Goal: Task Accomplishment & Management: Manage account settings

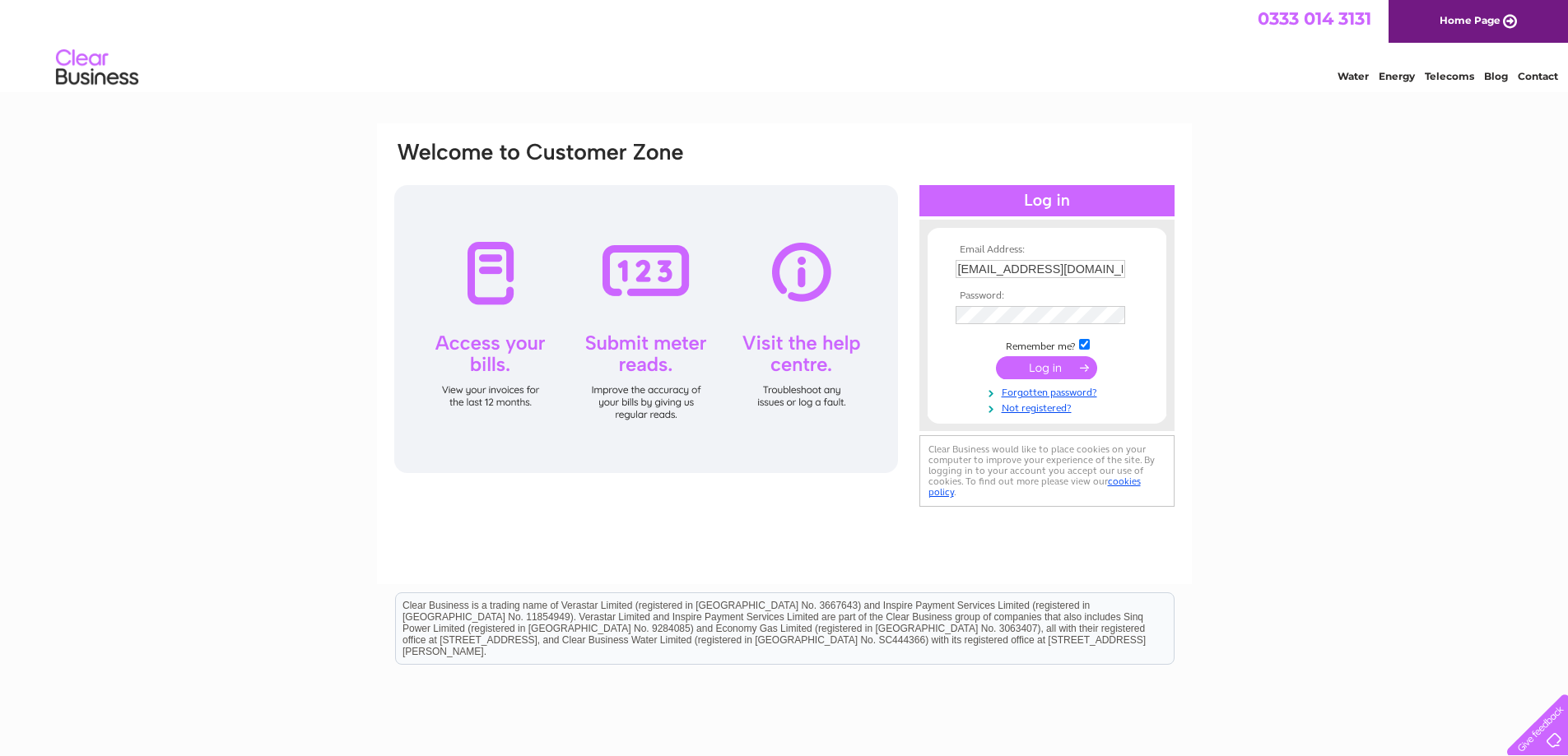
click at [1059, 354] on td at bounding box center [1047, 367] width 191 height 31
click at [1059, 358] on input "submit" at bounding box center [1046, 367] width 101 height 23
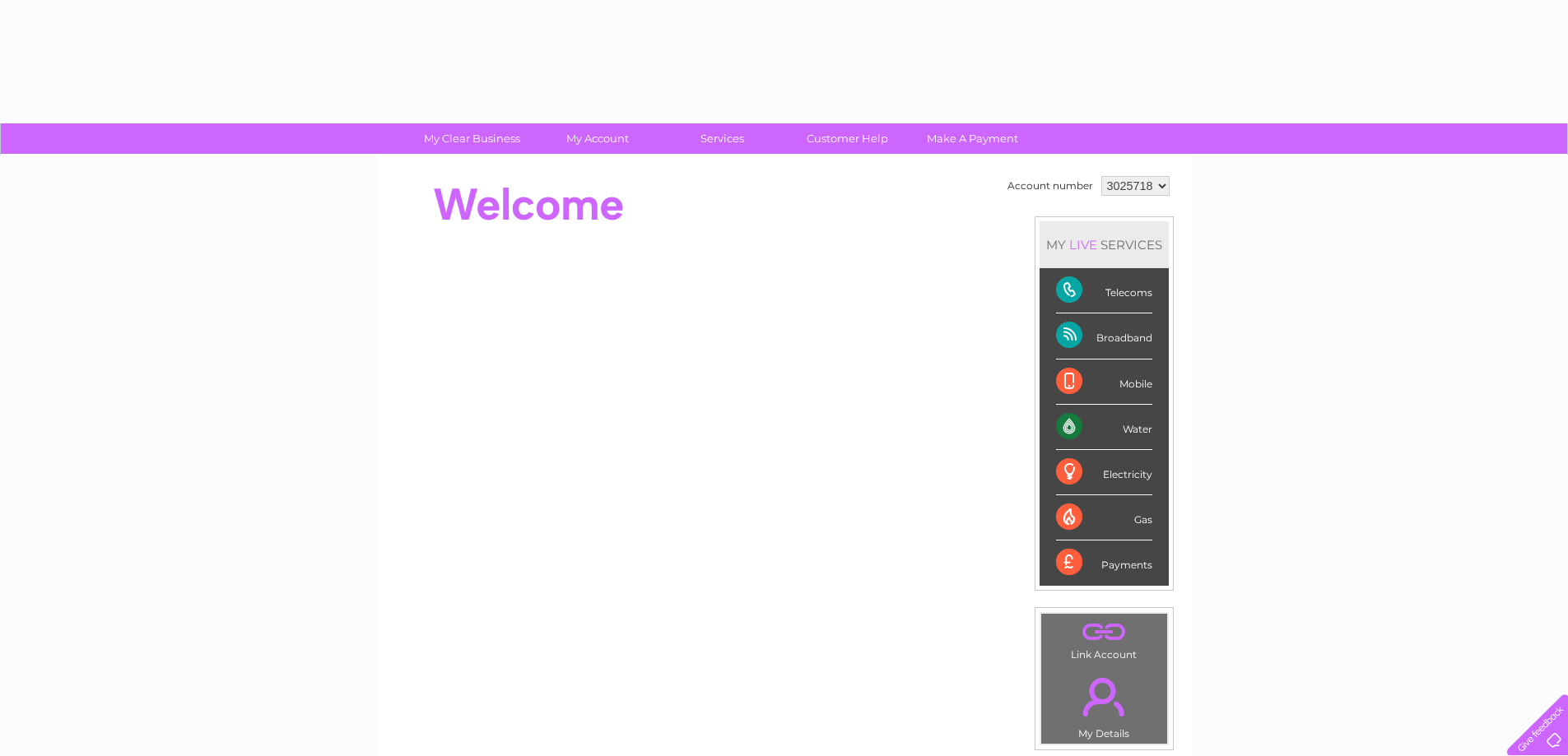
drag, startPoint x: 0, startPoint y: 0, endPoint x: 1159, endPoint y: 187, distance: 1174.0
click at [1159, 187] on select "3025718" at bounding box center [1136, 186] width 69 height 20
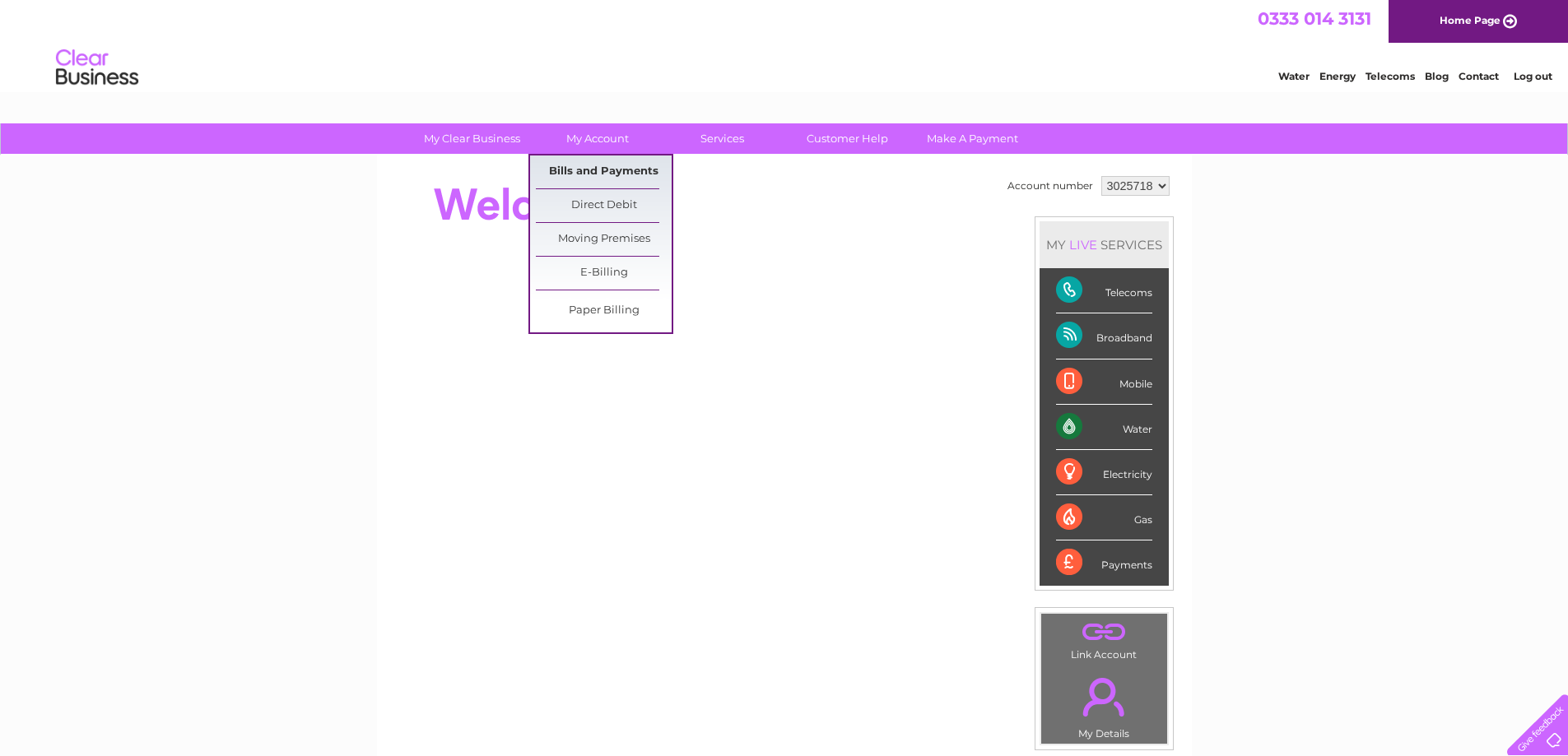
click at [613, 173] on link "Bills and Payments" at bounding box center [603, 172] width 136 height 33
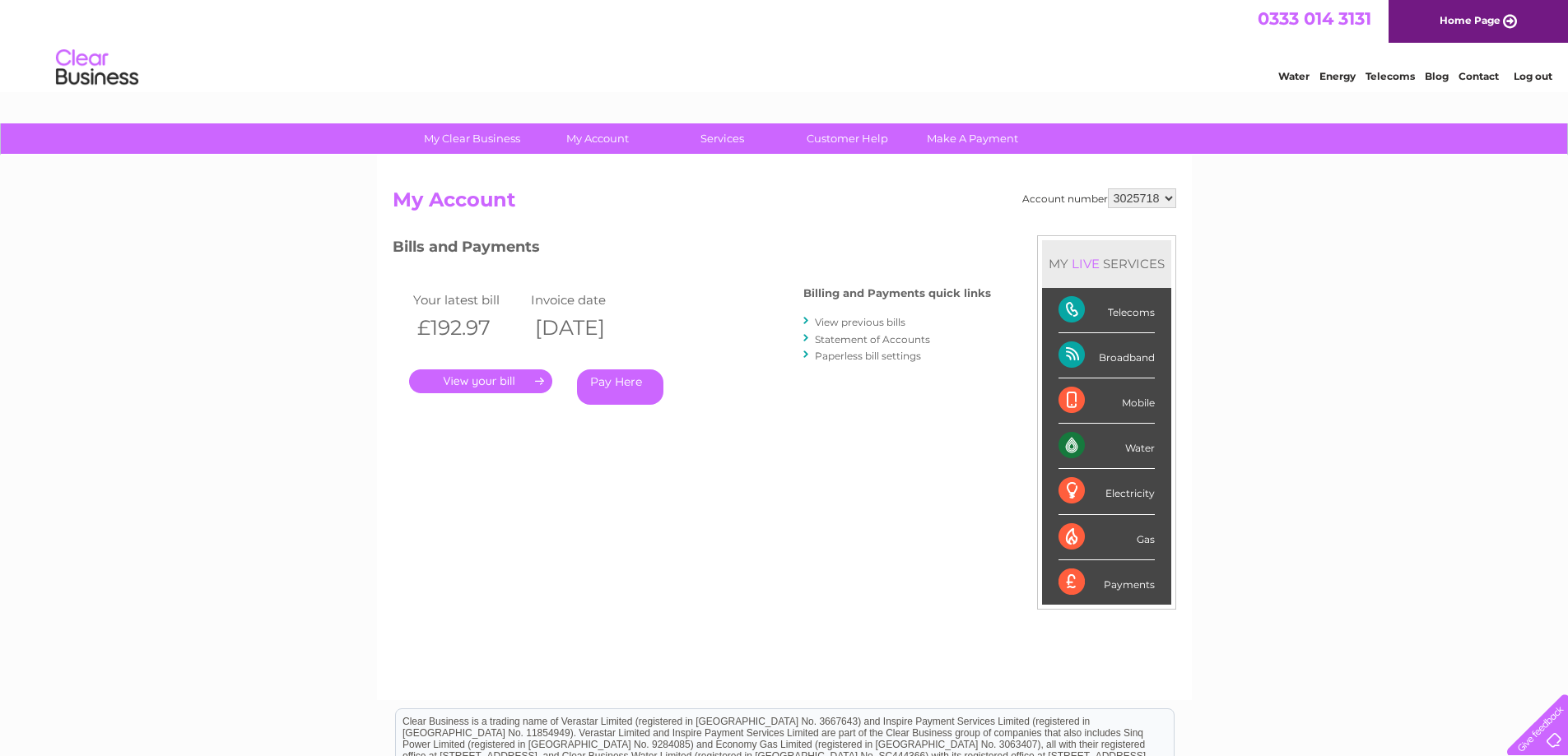
click at [847, 322] on link "View previous bills" at bounding box center [859, 323] width 91 height 13
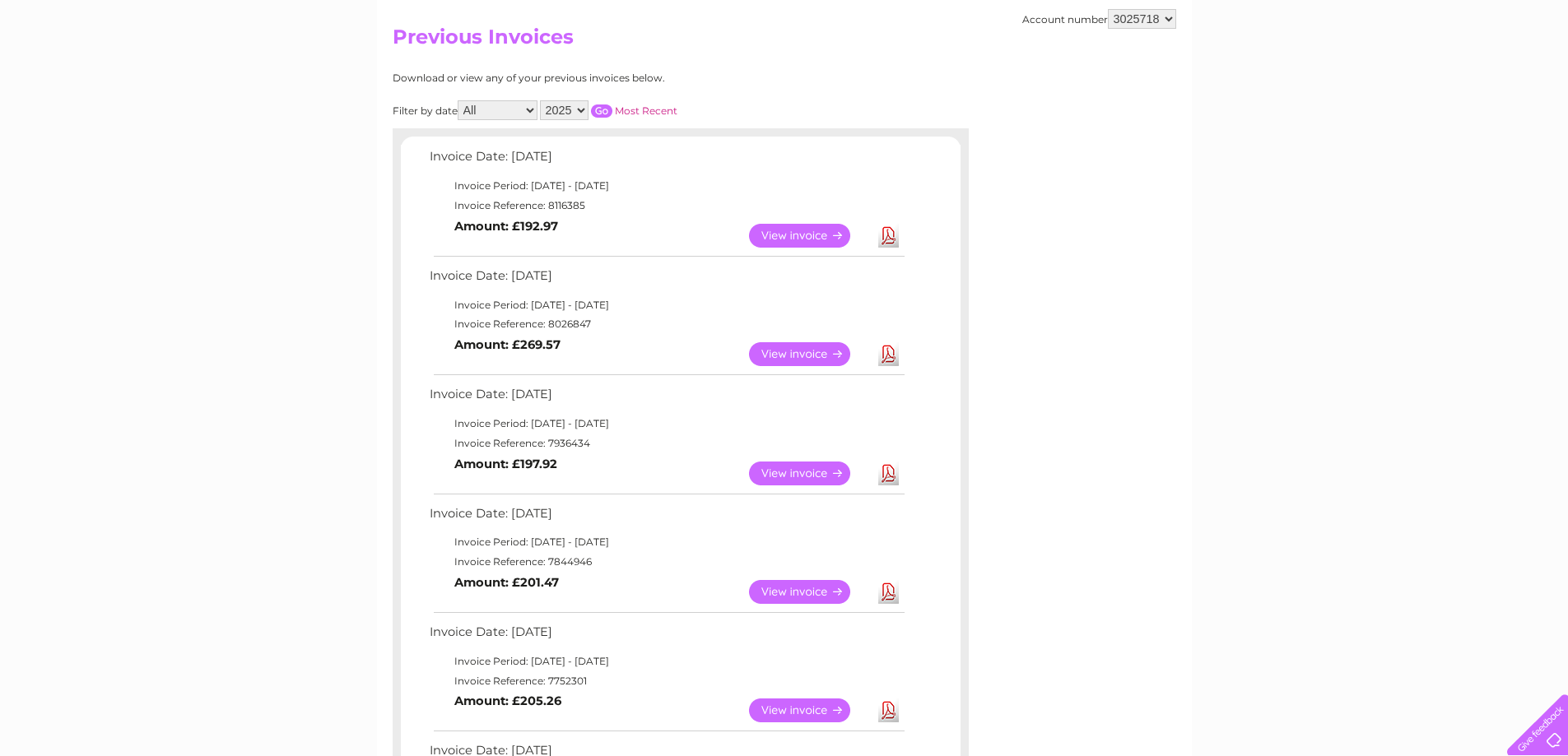
scroll to position [165, 0]
click at [891, 591] on link "Download" at bounding box center [889, 591] width 21 height 24
click at [887, 475] on link "Download" at bounding box center [889, 472] width 21 height 24
click at [892, 350] on link "Download" at bounding box center [889, 353] width 21 height 24
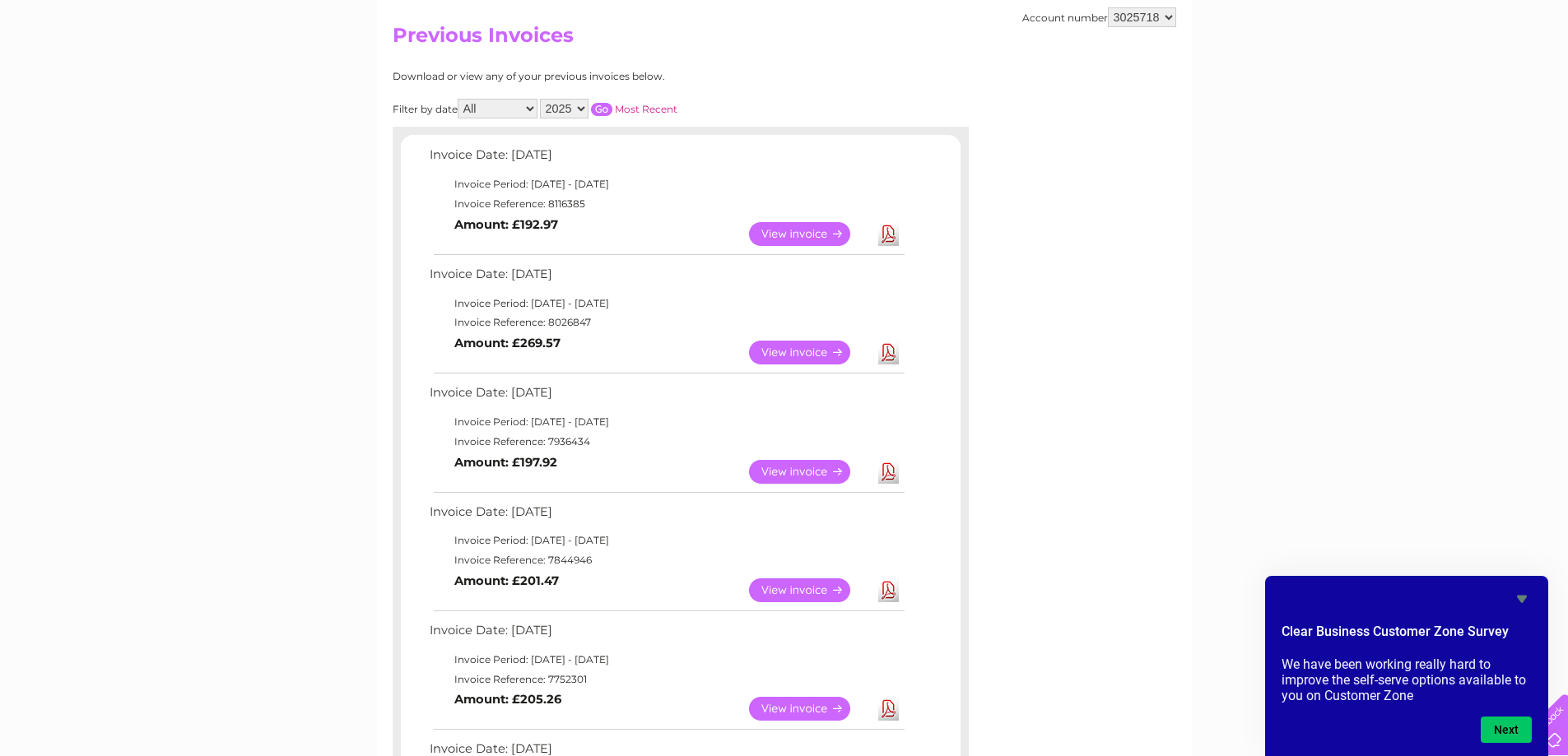
scroll to position [0, 0]
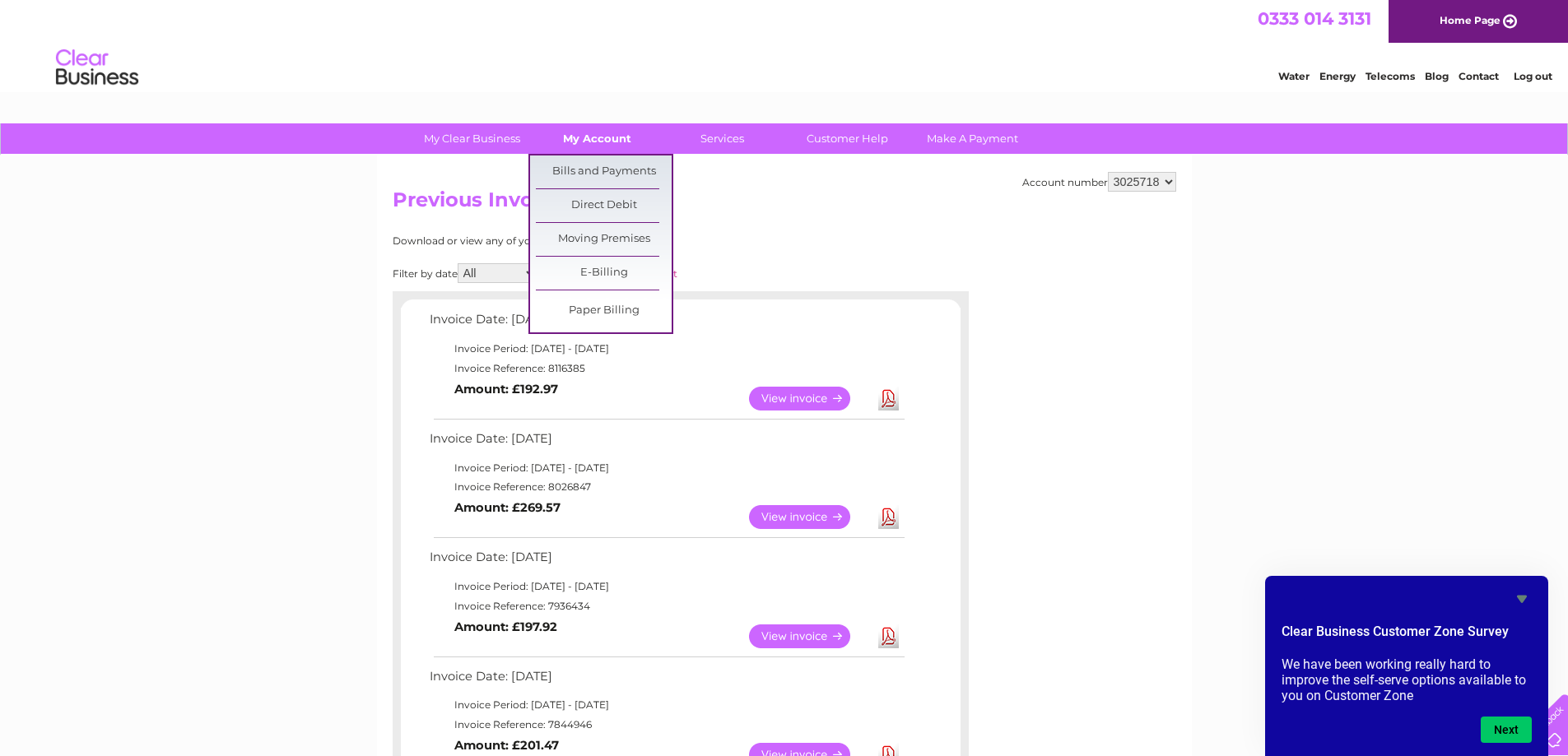
click at [582, 139] on link "My Account" at bounding box center [597, 138] width 136 height 30
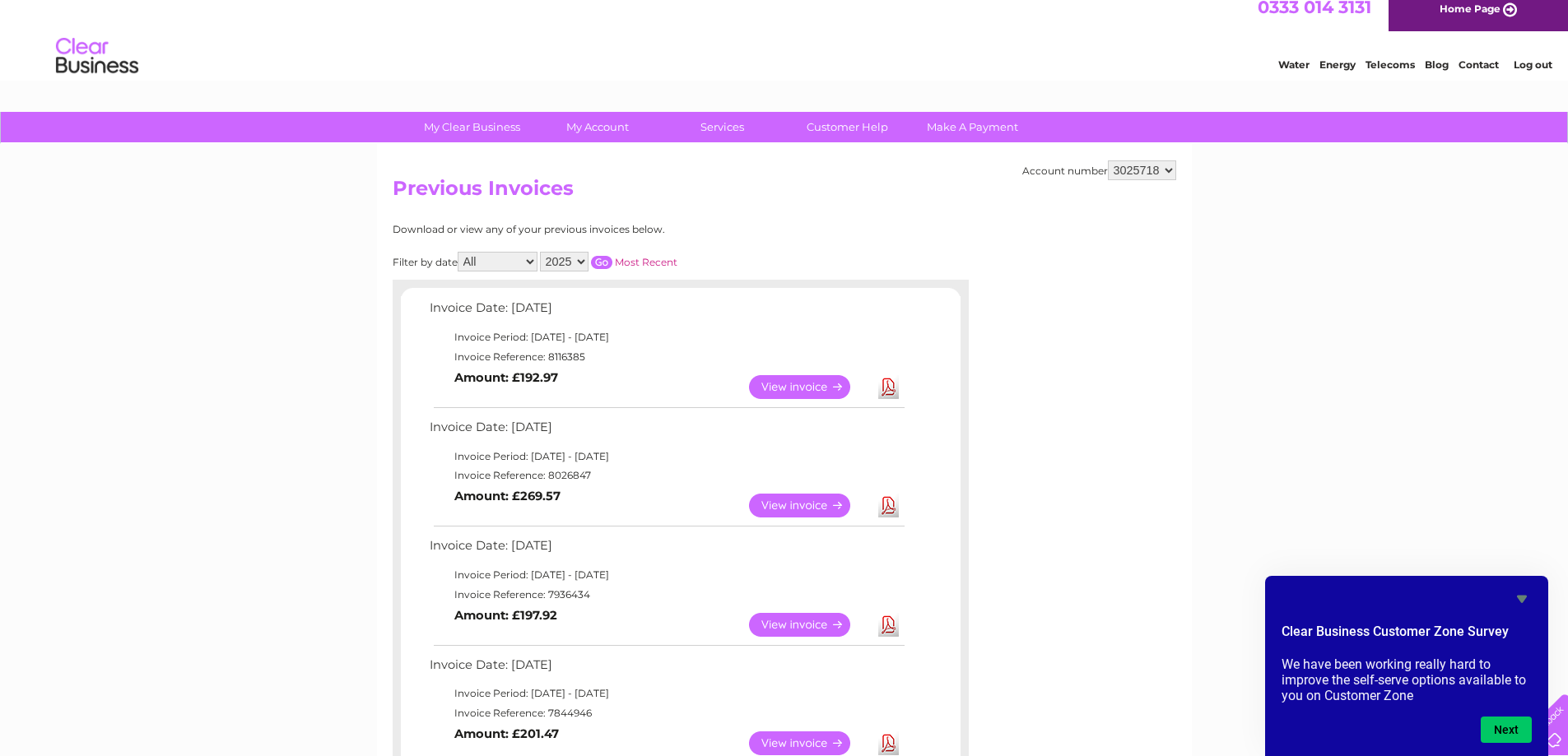
scroll to position [105, 0]
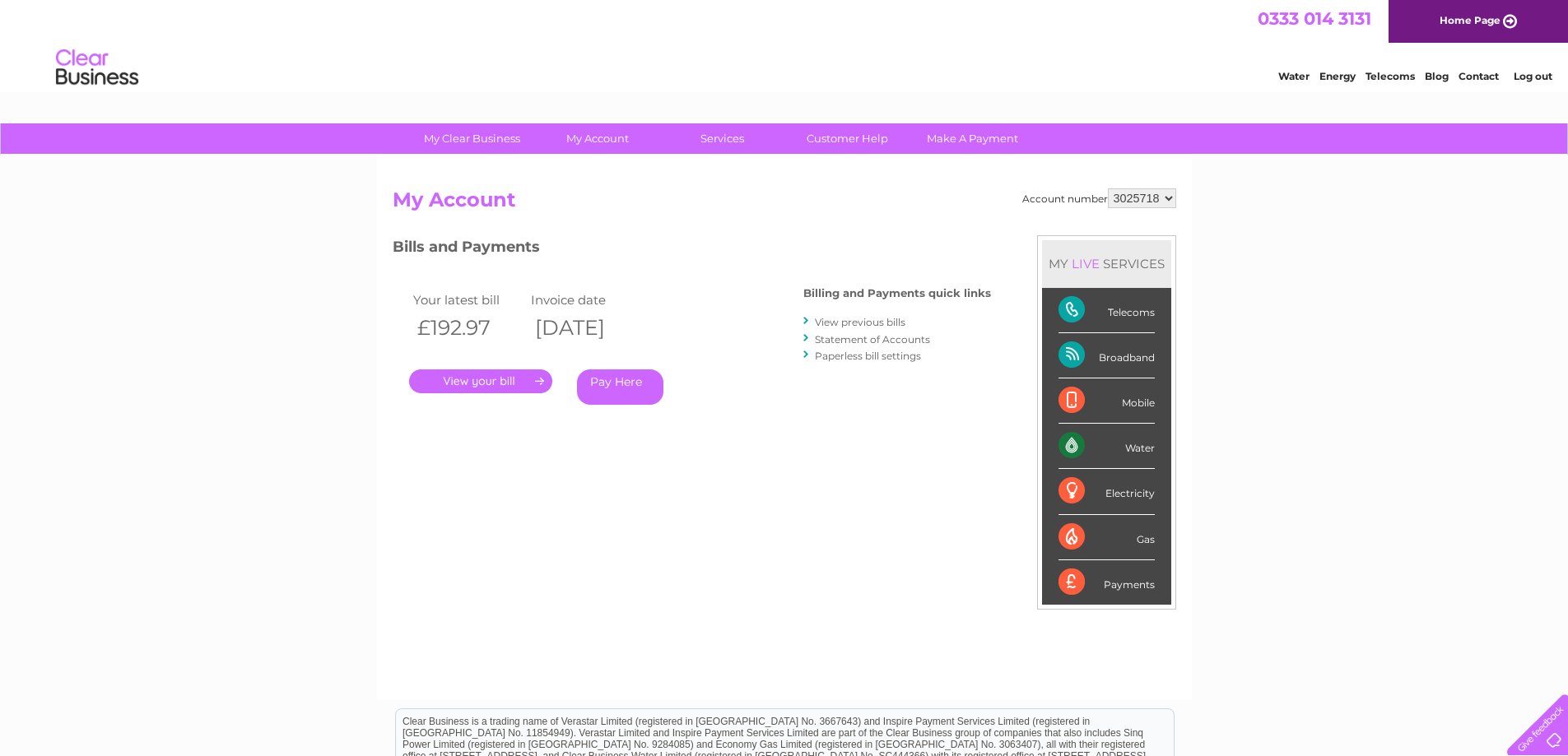
click at [879, 320] on link "View previous bills" at bounding box center [859, 323] width 91 height 13
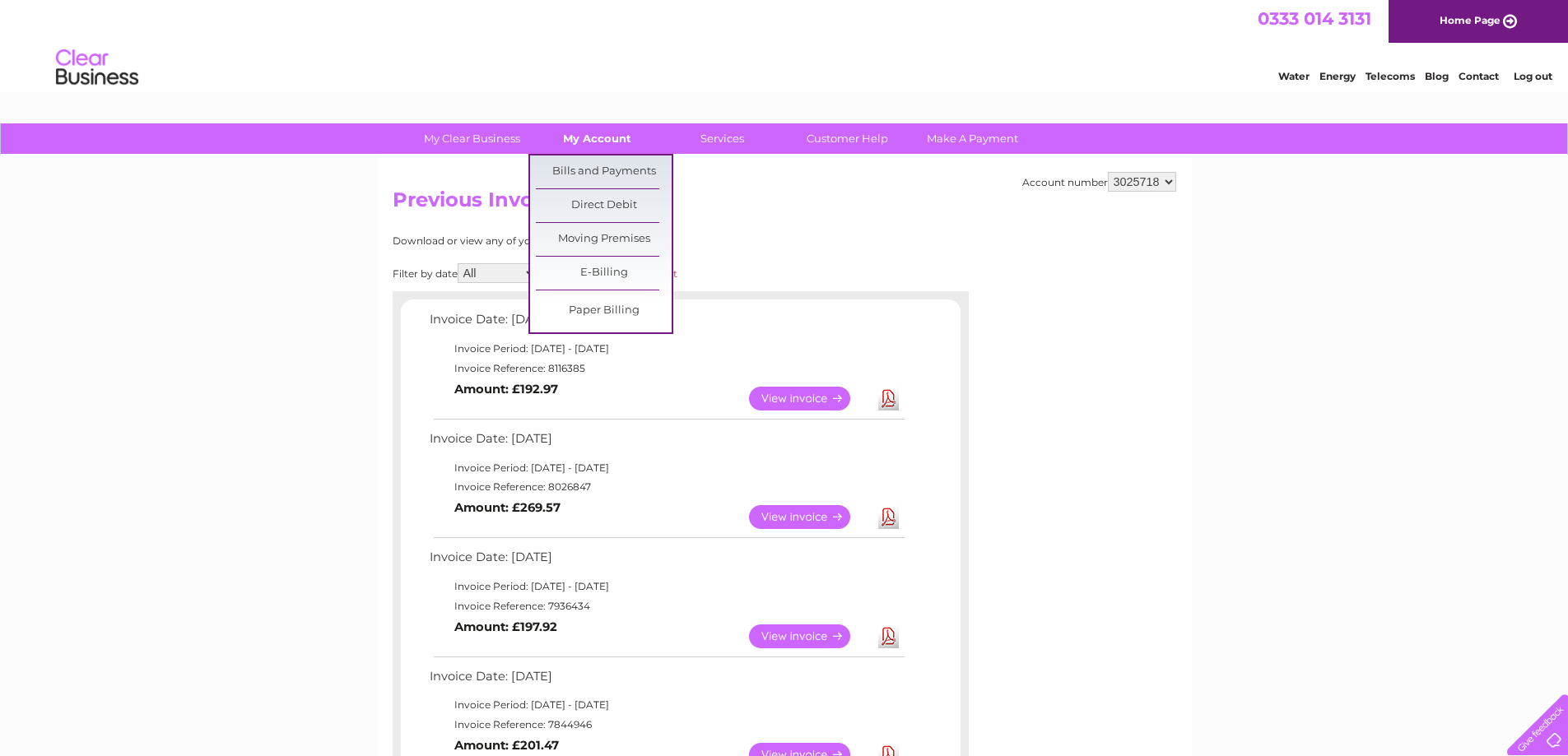
click at [618, 144] on link "My Account" at bounding box center [597, 138] width 136 height 30
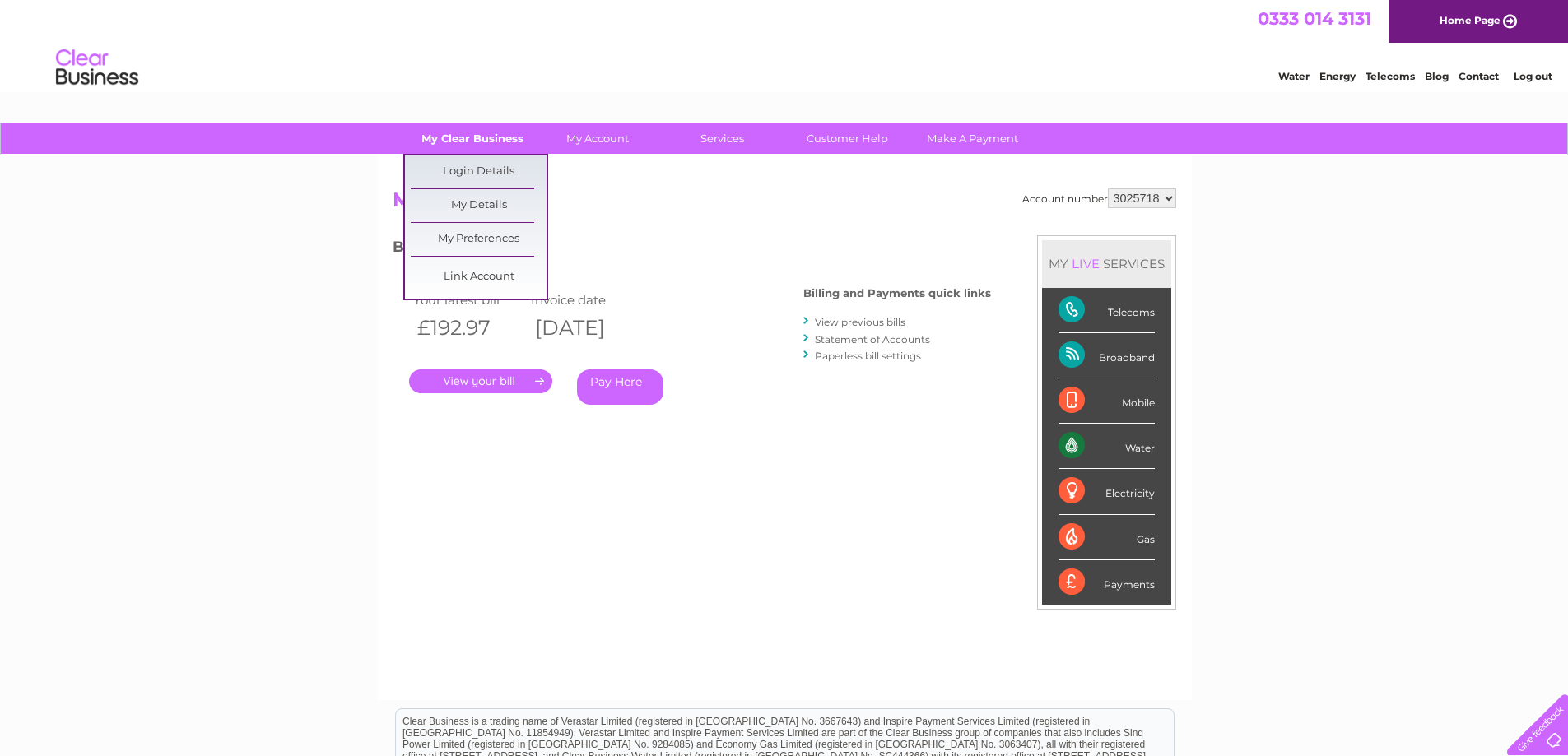
click at [487, 144] on link "My Clear Business" at bounding box center [472, 138] width 136 height 30
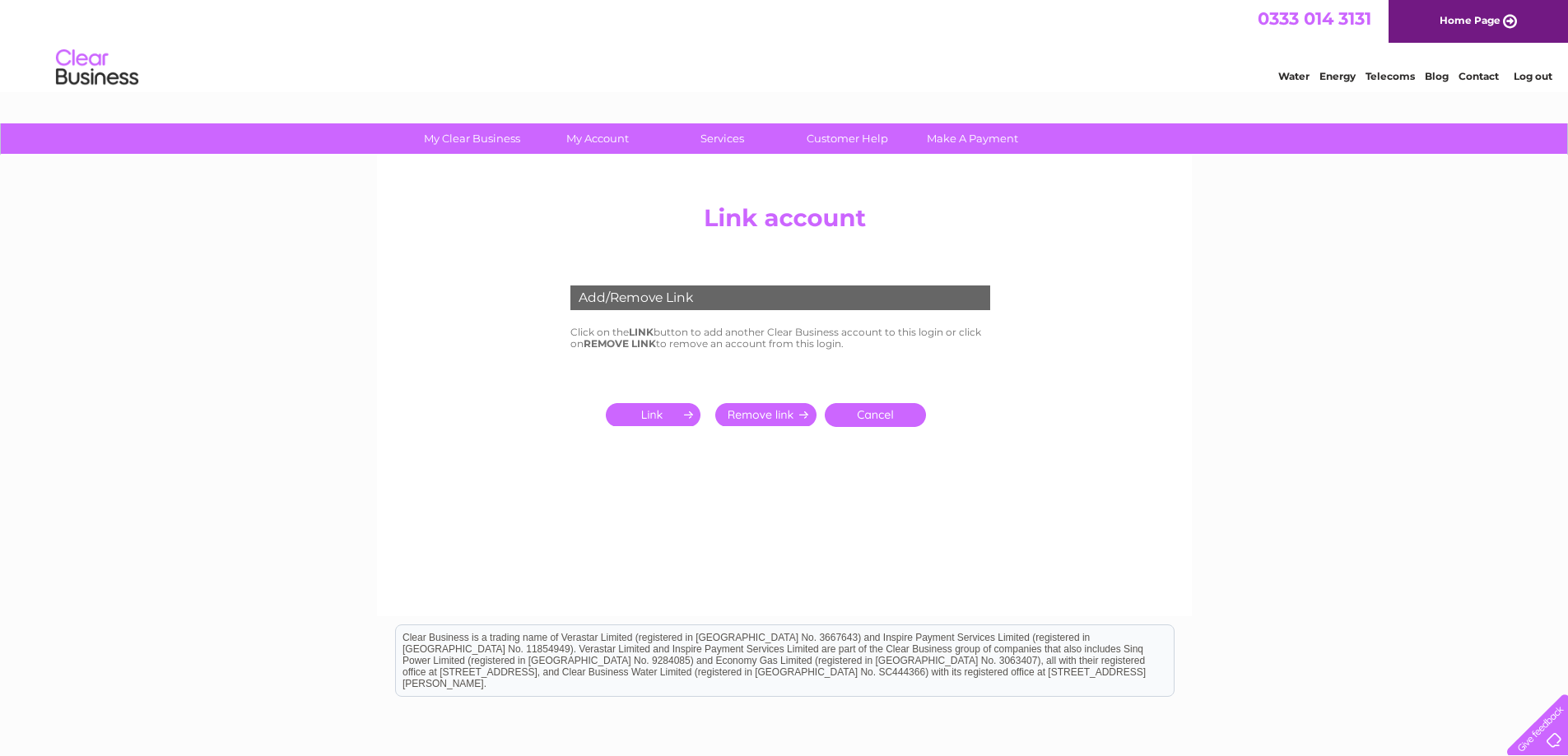
click at [634, 412] on input "submit" at bounding box center [656, 414] width 101 height 23
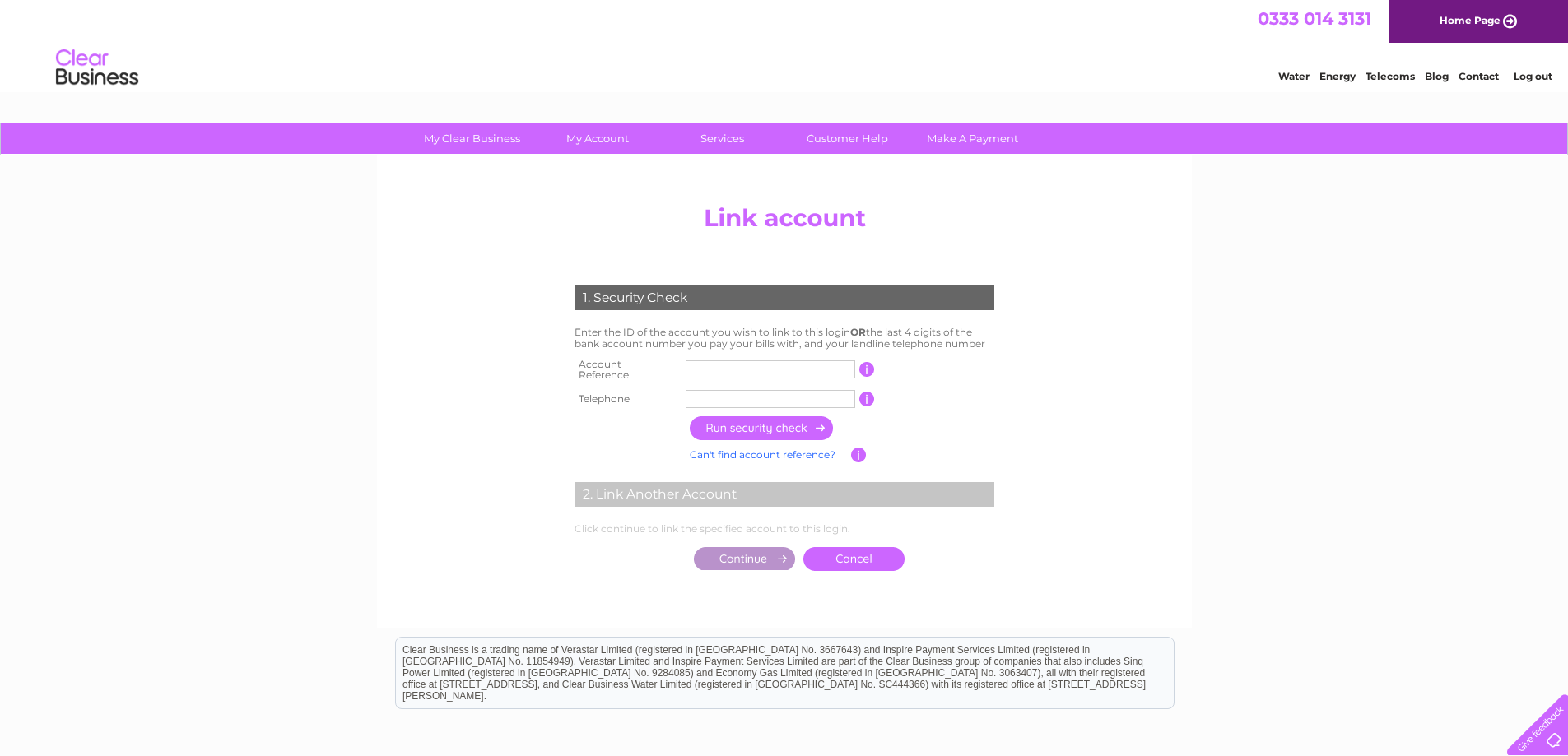
click at [725, 360] on input "text" at bounding box center [770, 369] width 169 height 18
type input "c"
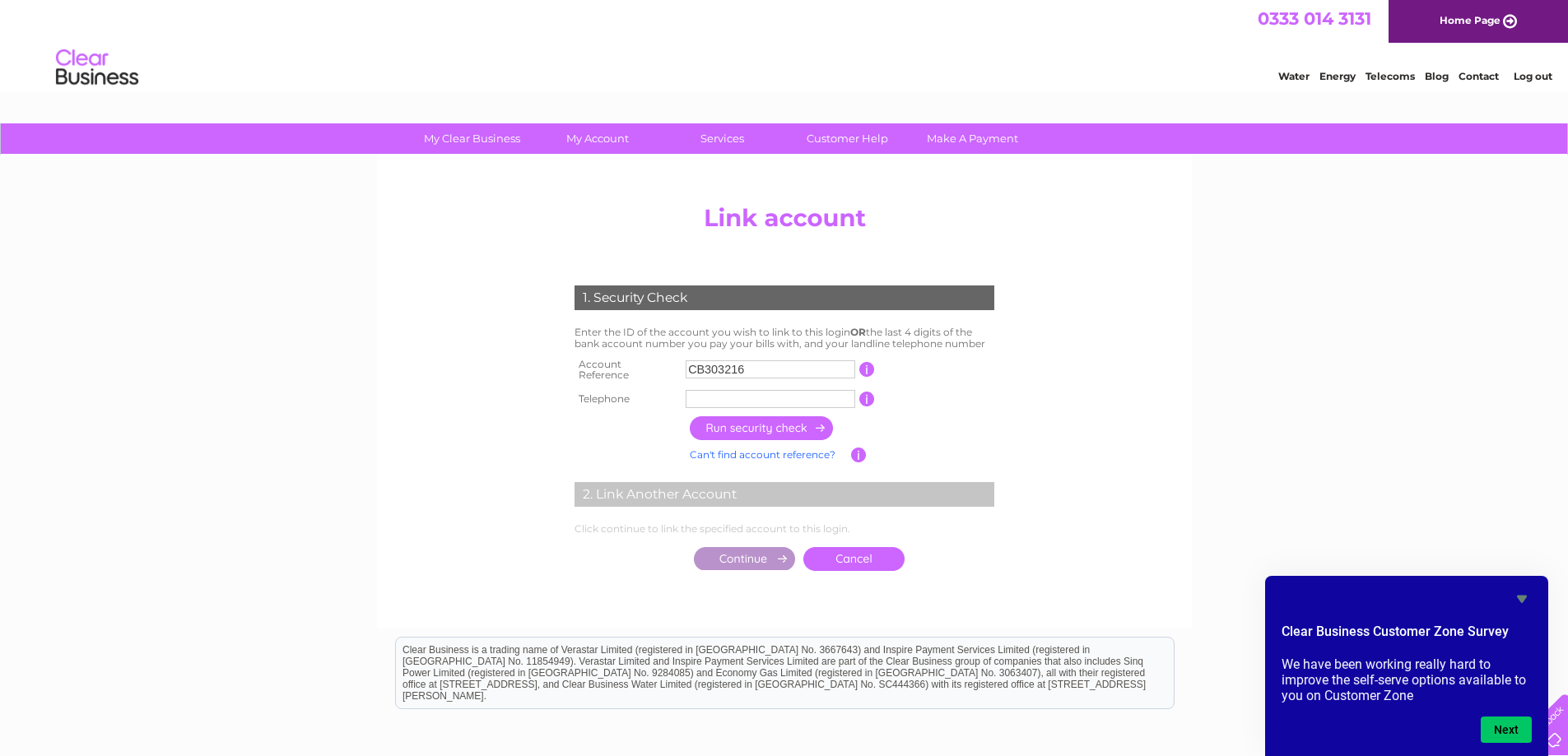
click at [871, 366] on input "button" at bounding box center [867, 369] width 16 height 15
click at [780, 386] on td at bounding box center [770, 399] width 177 height 27
click at [760, 366] on input "CB303216" at bounding box center [770, 369] width 169 height 18
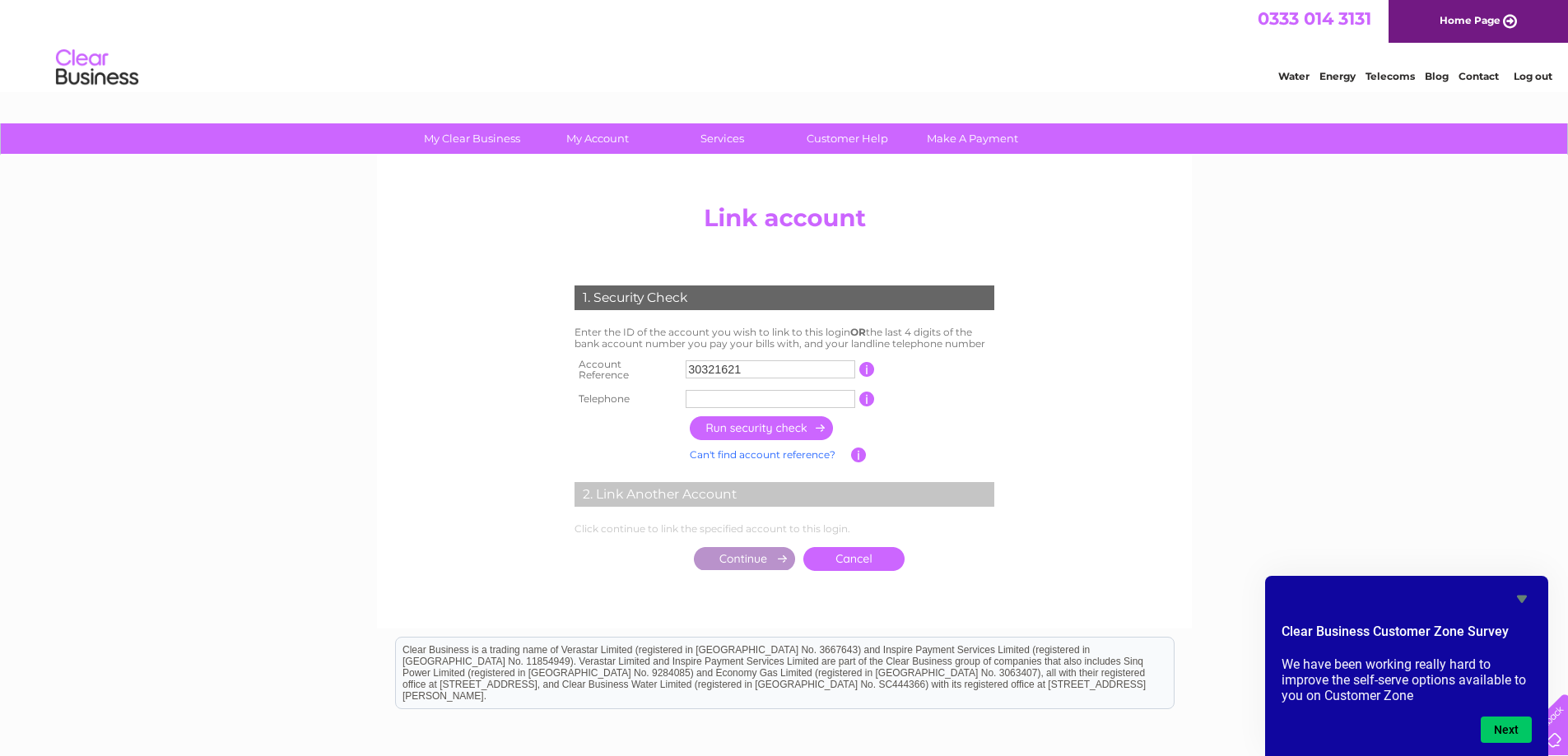
type input "30321621"
click at [722, 378] on td "30321621" at bounding box center [770, 370] width 177 height 33
click at [735, 390] on input "text" at bounding box center [770, 399] width 169 height 18
type input "07805777631"
click at [741, 421] on input "button" at bounding box center [762, 429] width 144 height 24
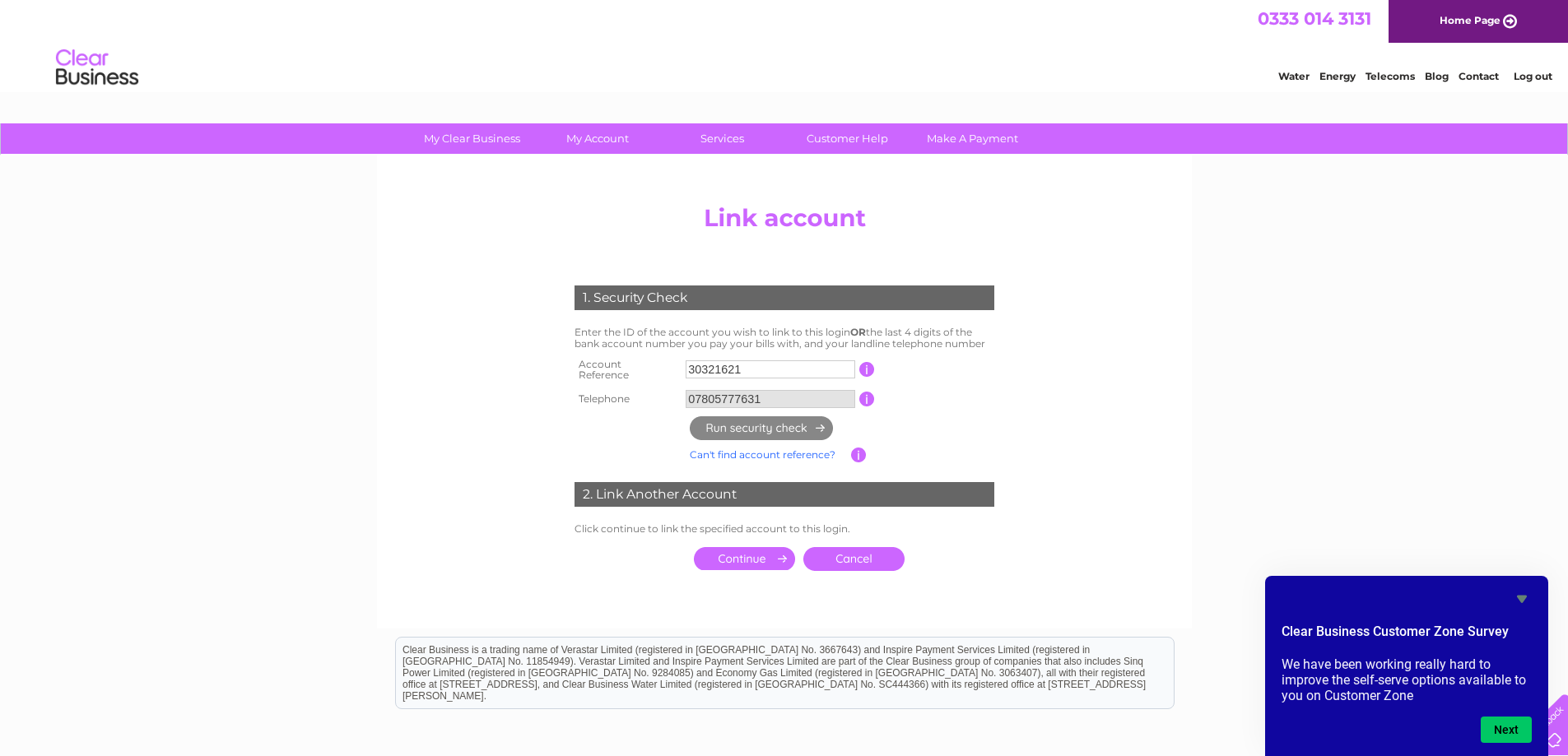
click at [759, 557] on input "submit" at bounding box center [744, 559] width 101 height 23
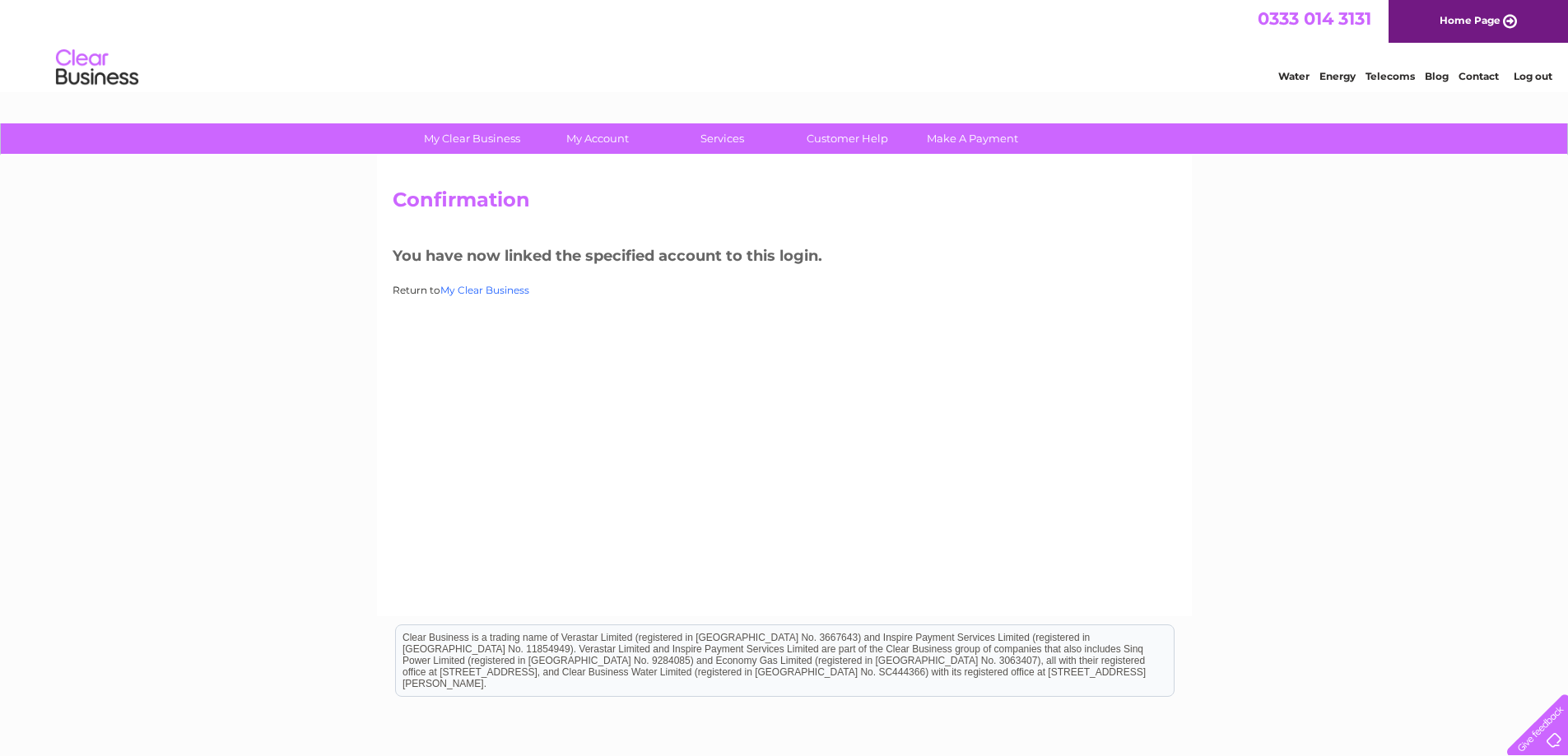
click at [512, 293] on link "My Clear Business" at bounding box center [485, 291] width 89 height 13
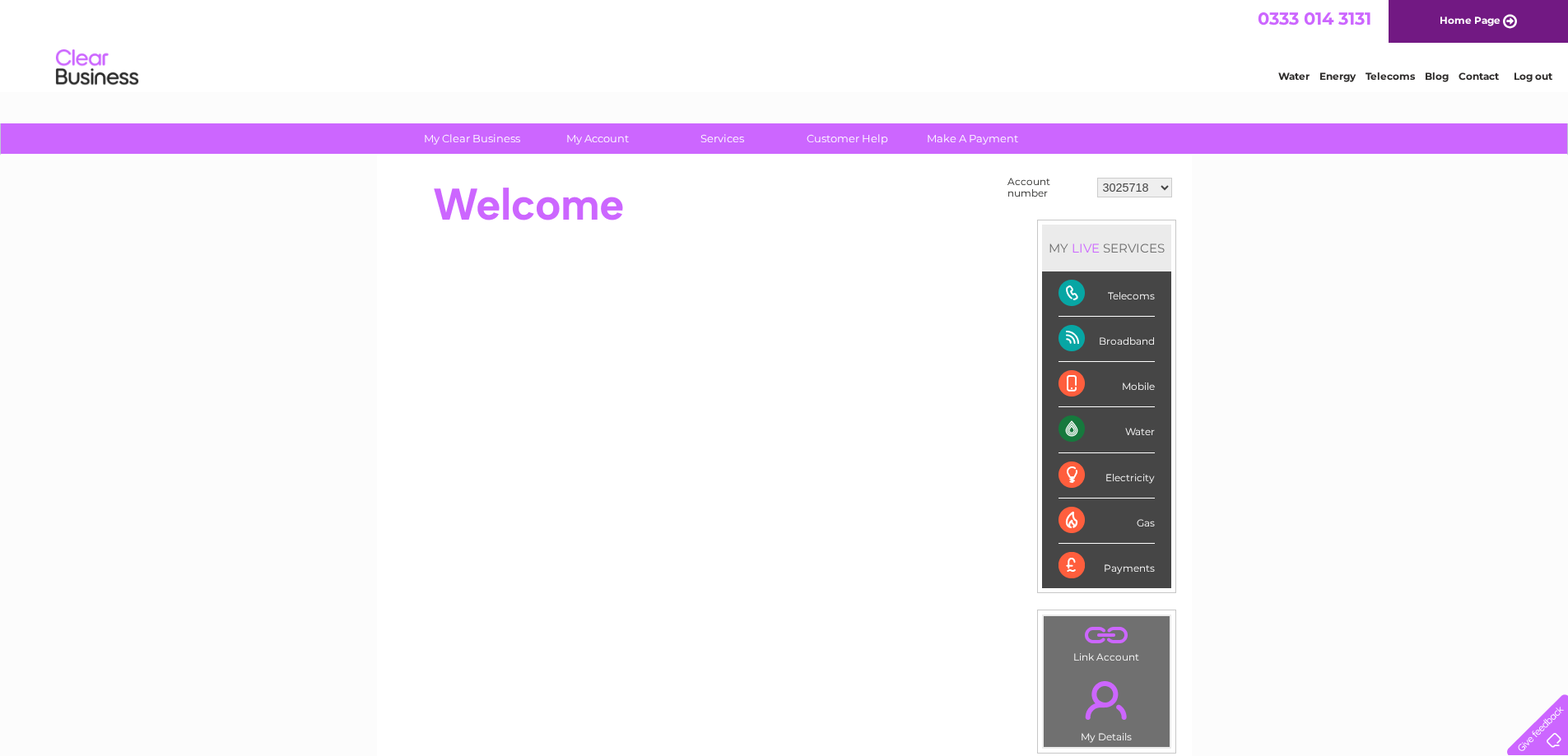
click at [1154, 188] on select "3025718 30321621" at bounding box center [1135, 187] width 75 height 20
select select "30321621"
click at [1097, 177] on select "3025718 30321621" at bounding box center [1135, 187] width 75 height 20
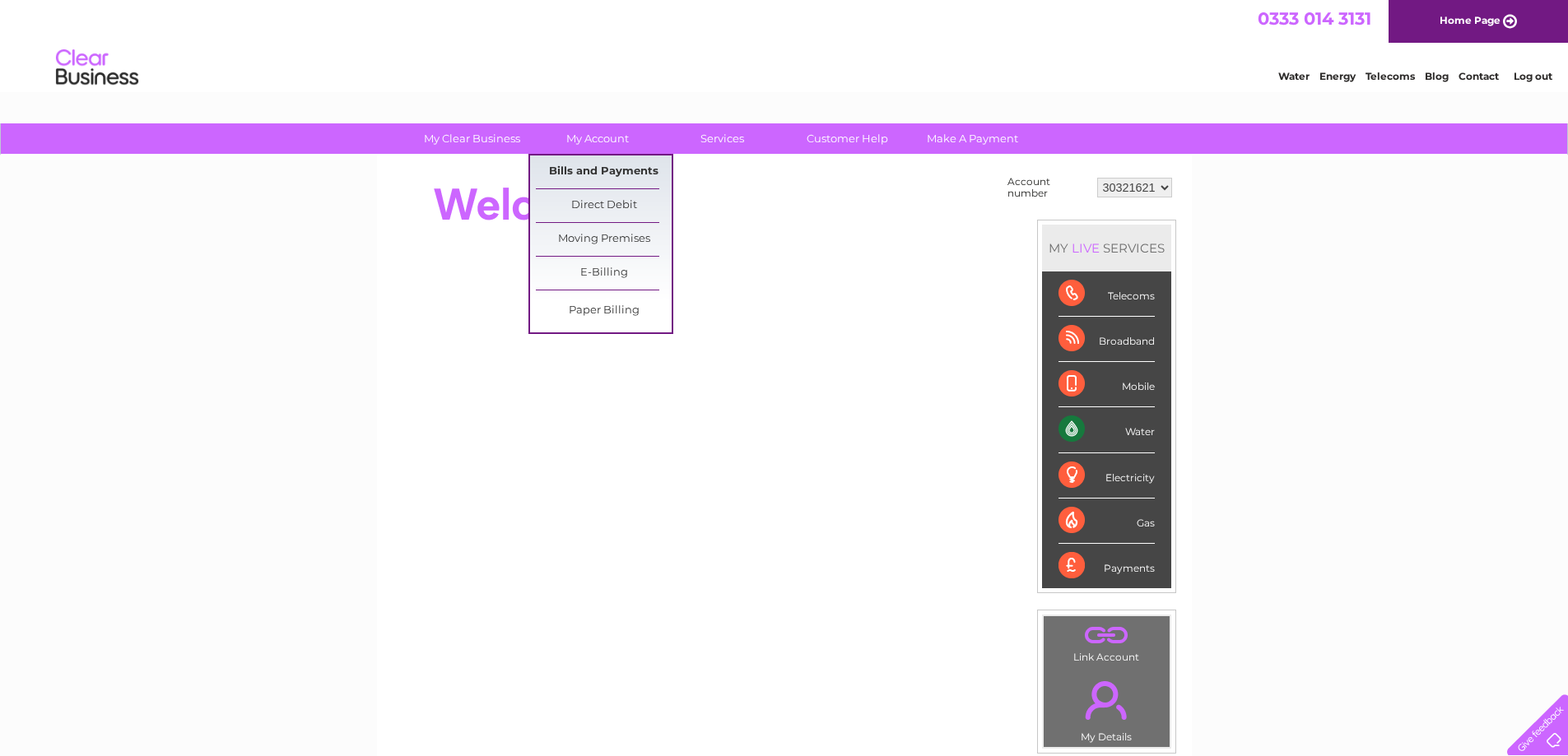
click at [580, 165] on link "Bills and Payments" at bounding box center [603, 172] width 136 height 33
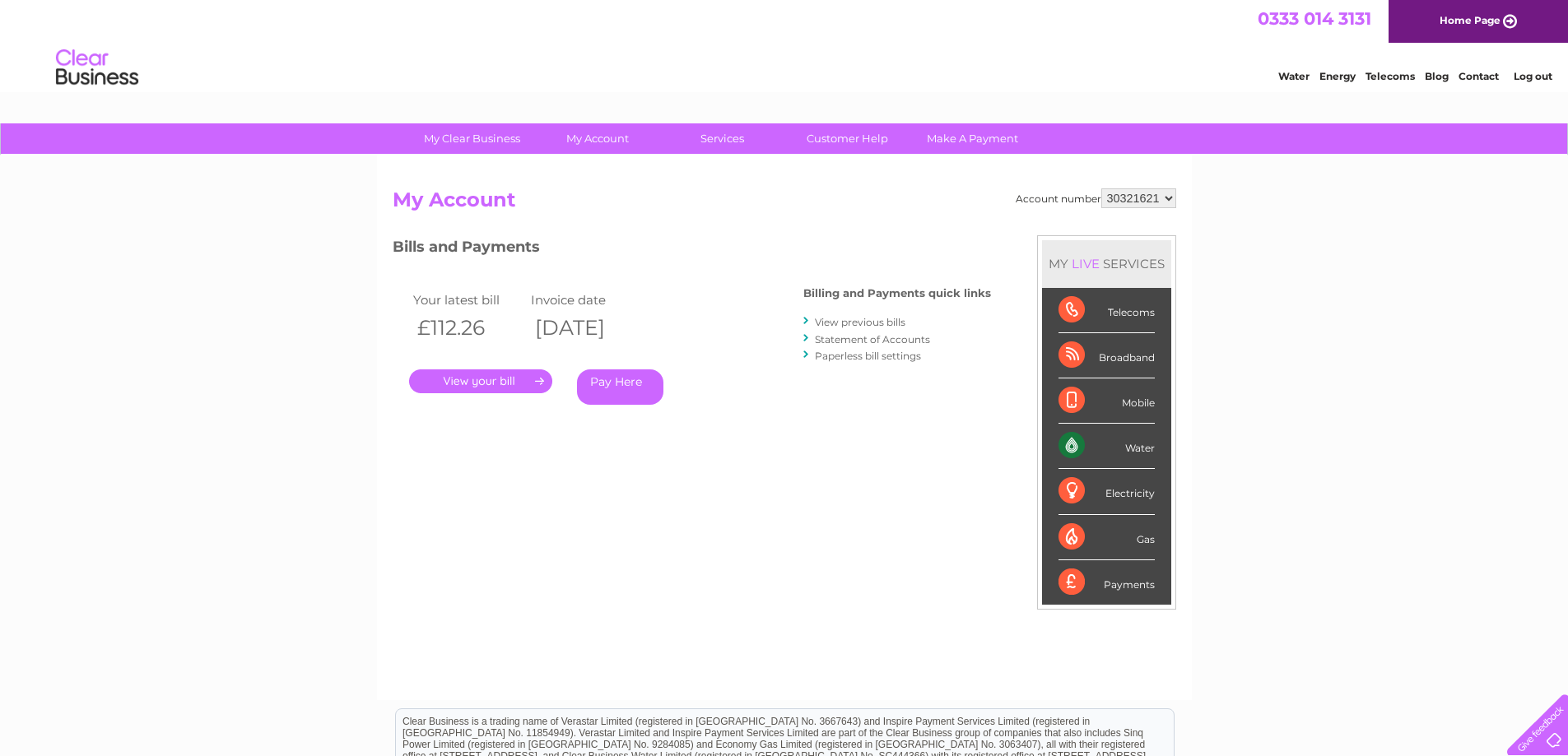
click at [837, 324] on link "View previous bills" at bounding box center [859, 323] width 91 height 13
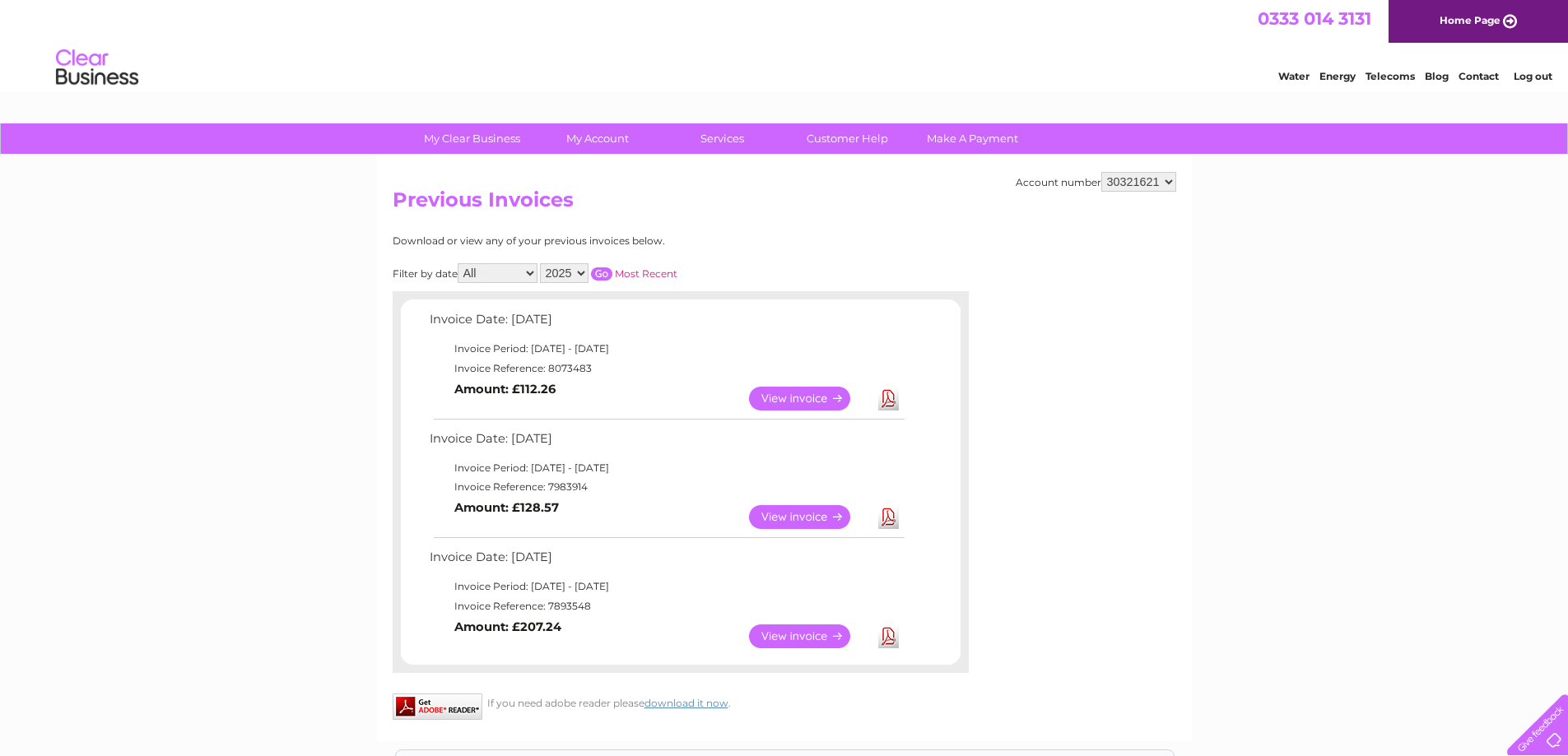
drag, startPoint x: 434, startPoint y: 318, endPoint x: 562, endPoint y: 404, distance: 154.2
click at [562, 404] on tbody "Invoice Date: [DATE] Invoice Period: [DATE] - [DATE] Invoice Reference: 8073483…" at bounding box center [666, 364] width 482 height 110
click at [580, 373] on td "Invoice Reference: 8073483" at bounding box center [666, 368] width 482 height 20
